Goal: Navigation & Orientation: Find specific page/section

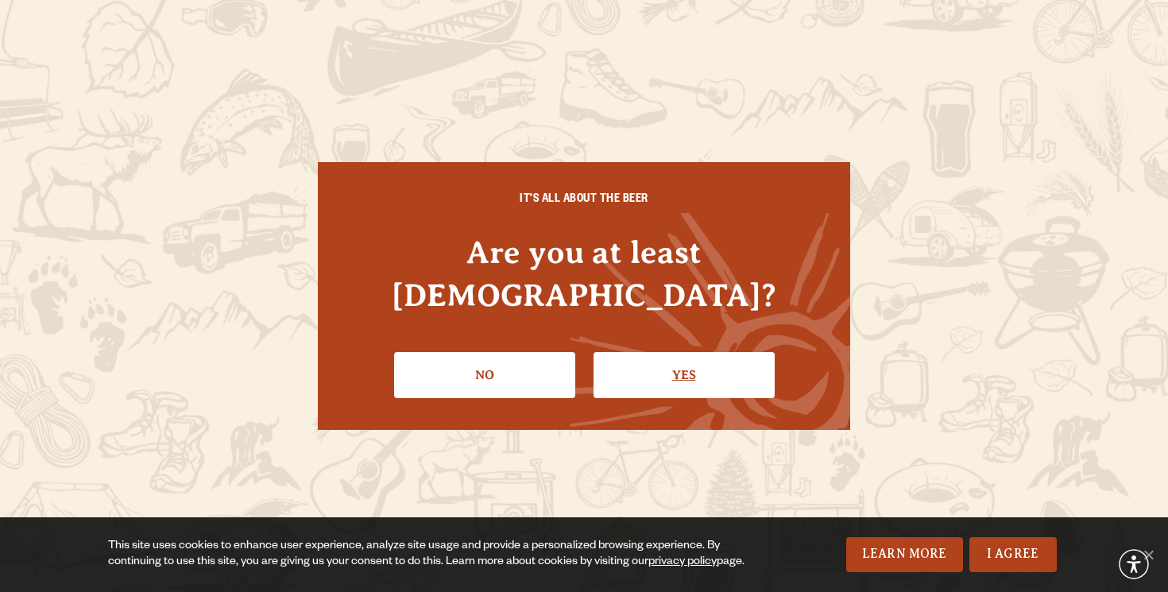
click at [631, 352] on link "Yes" at bounding box center [683, 375] width 181 height 46
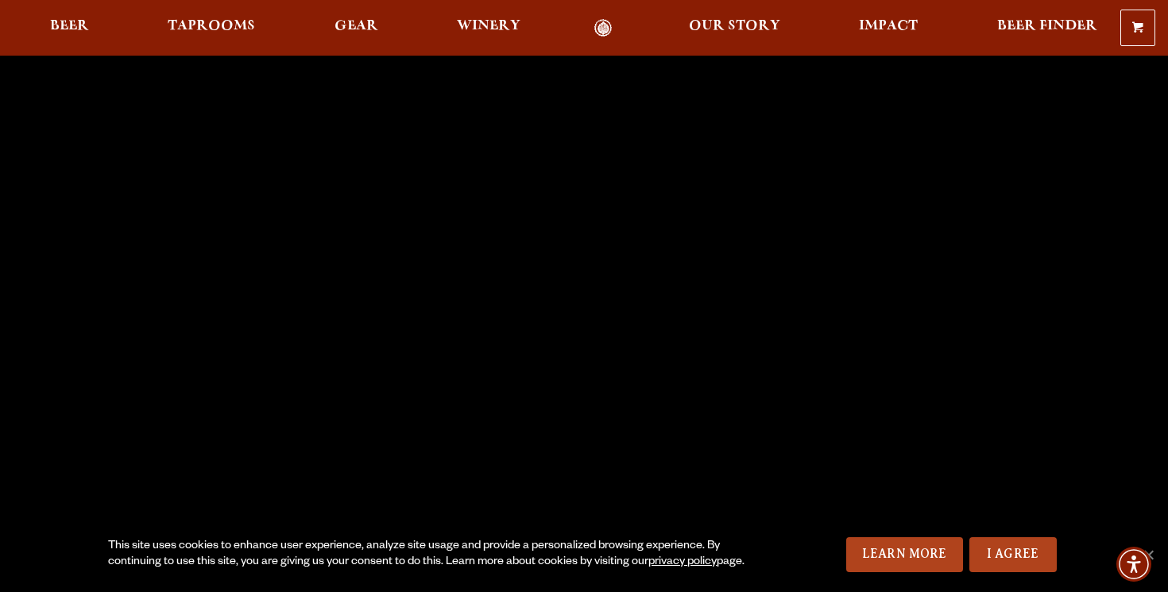
scroll to position [31, 0]
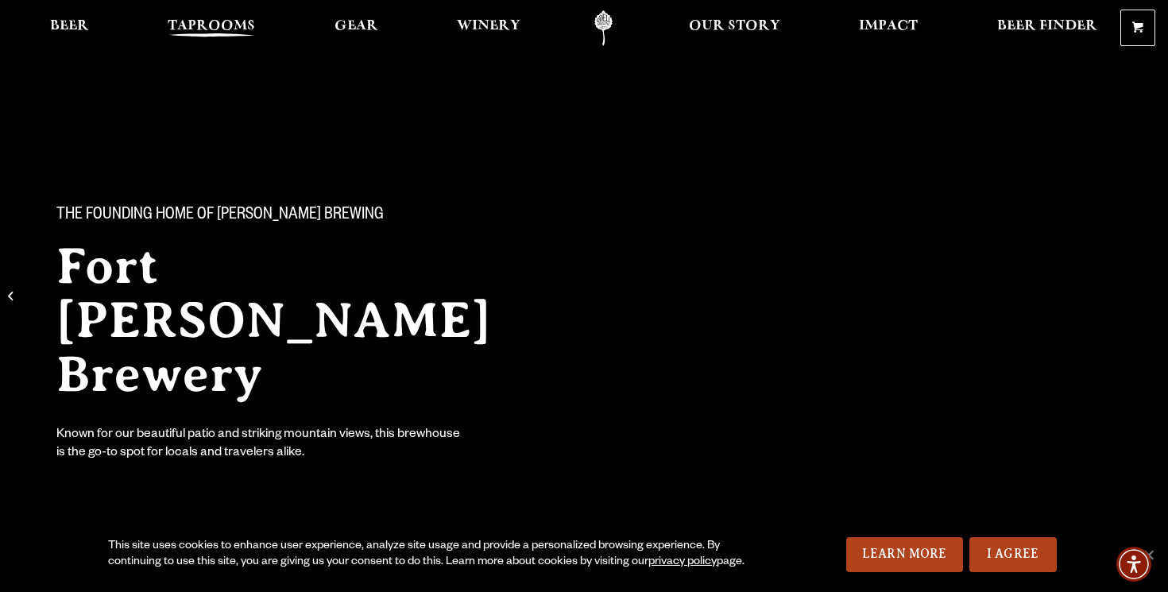
click at [223, 33] on span "Taprooms" at bounding box center [211, 26] width 87 height 13
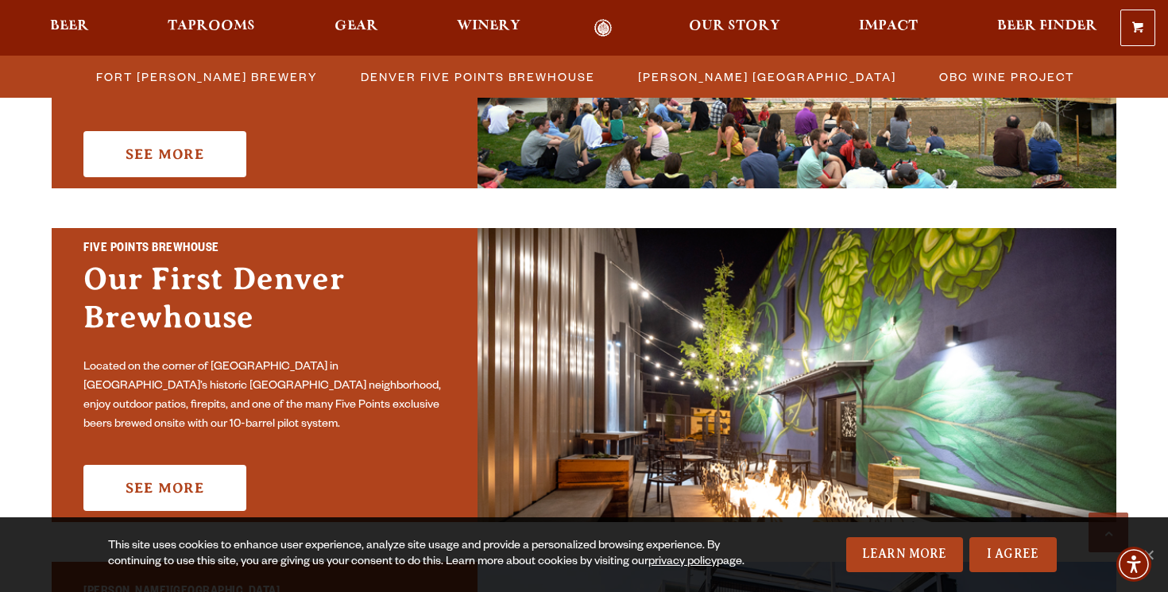
scroll to position [751, 0]
